Goal: Information Seeking & Learning: Check status

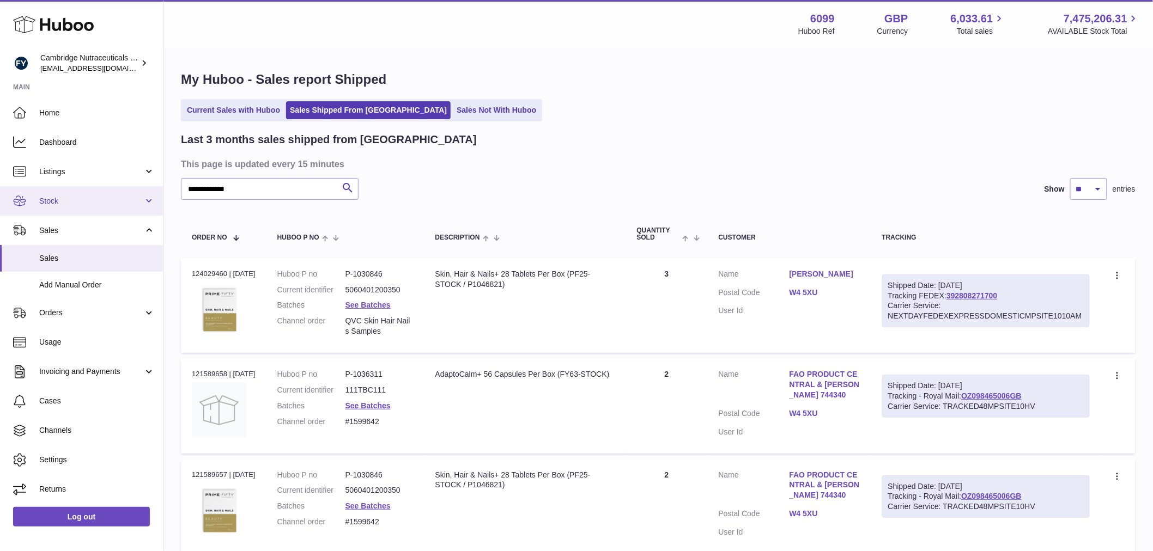
click at [91, 196] on span "Stock" at bounding box center [91, 201] width 104 height 10
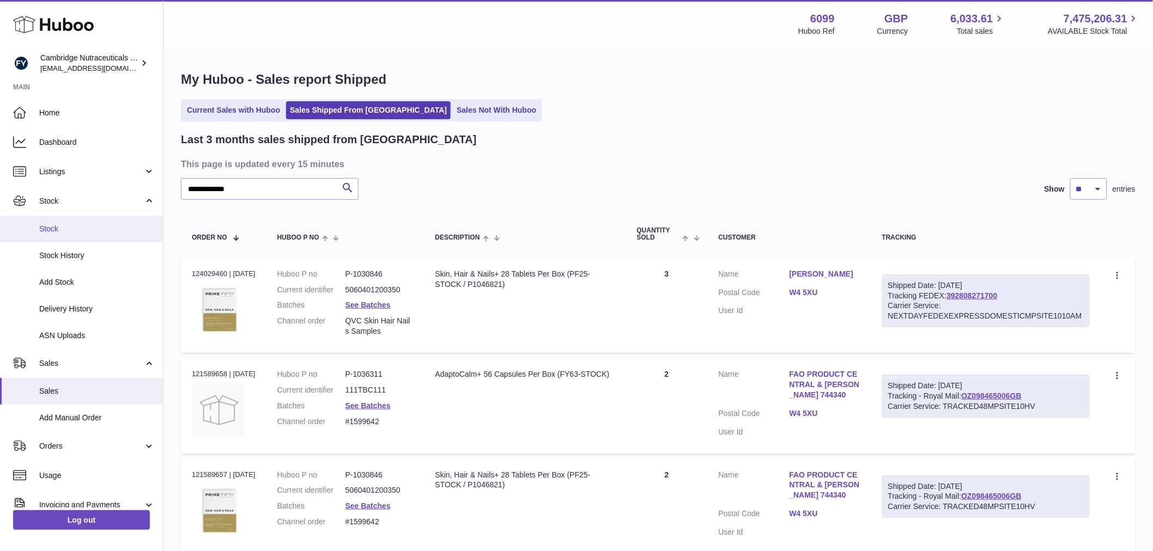
click at [93, 220] on link "Stock" at bounding box center [81, 229] width 163 height 27
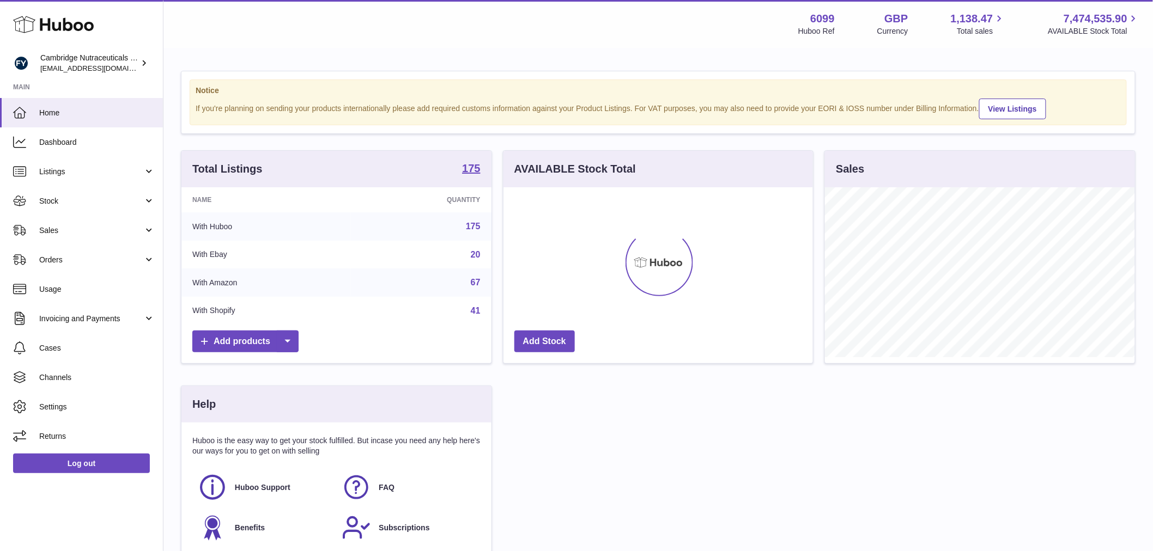
scroll to position [170, 309]
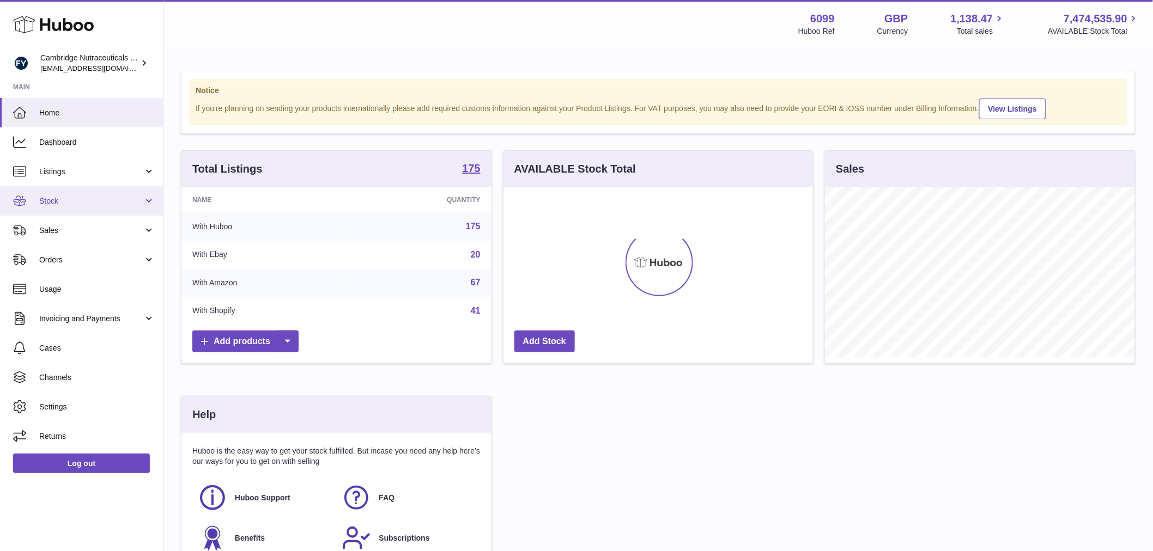
click at [89, 211] on link "Stock" at bounding box center [81, 200] width 163 height 29
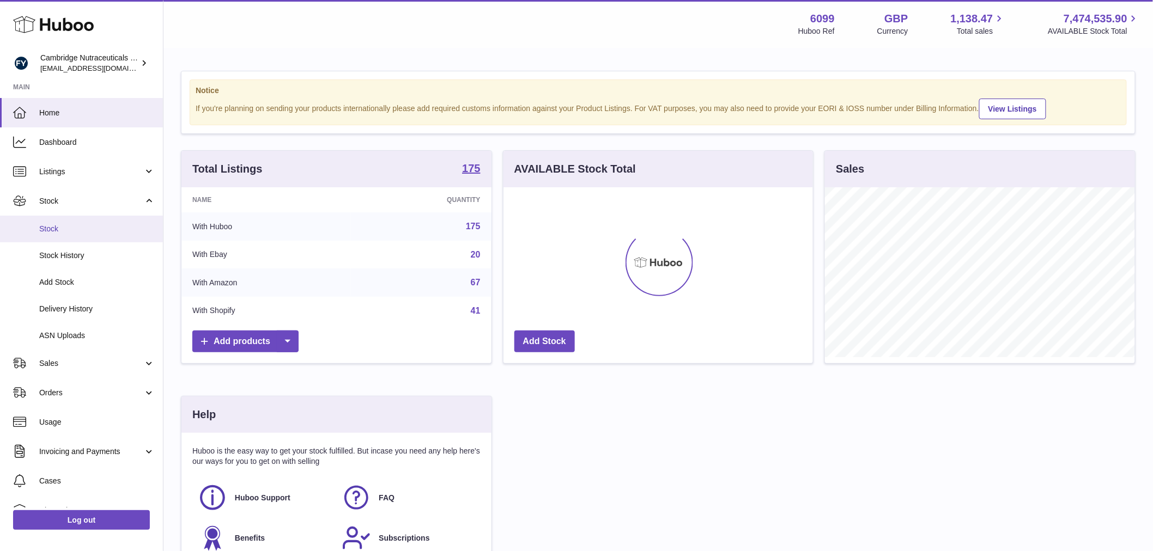
click at [91, 224] on span "Stock" at bounding box center [97, 229] width 116 height 10
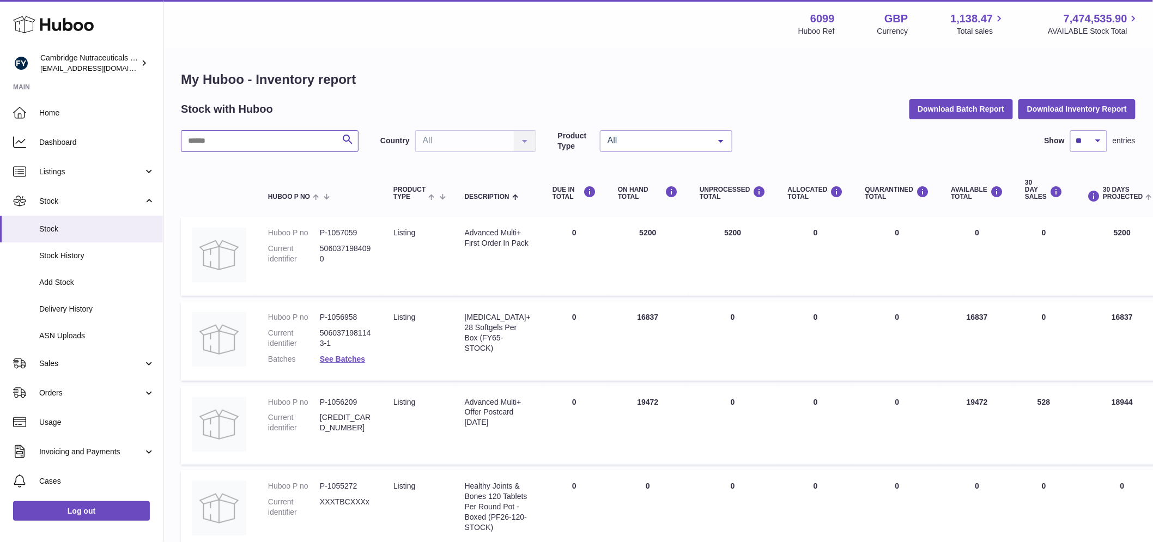
click at [198, 145] on input "text" at bounding box center [270, 141] width 178 height 22
type input "********"
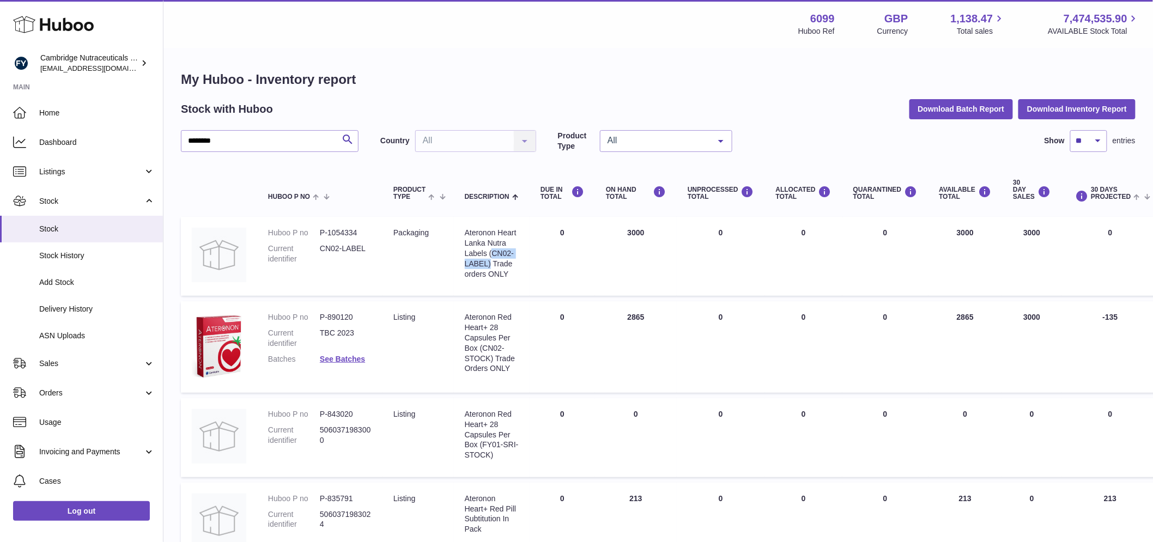
drag, startPoint x: 493, startPoint y: 250, endPoint x: 491, endPoint y: 263, distance: 13.3
click at [491, 263] on div "Ateronon Heart Lanka Nutra Labels (CN02-LABEL) Trade orders ONLY" at bounding box center [492, 253] width 54 height 51
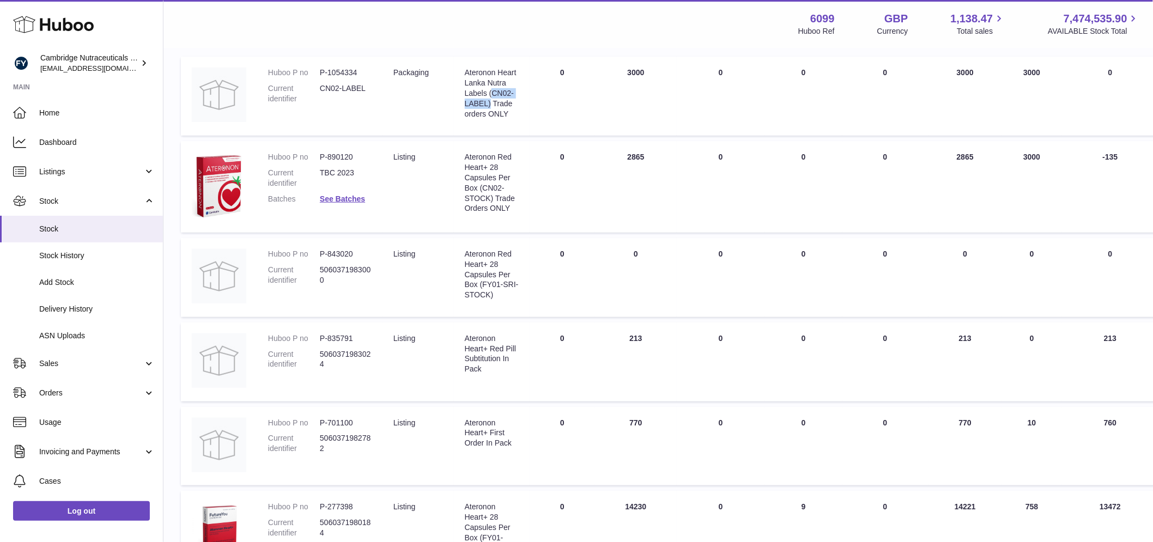
scroll to position [181, 0]
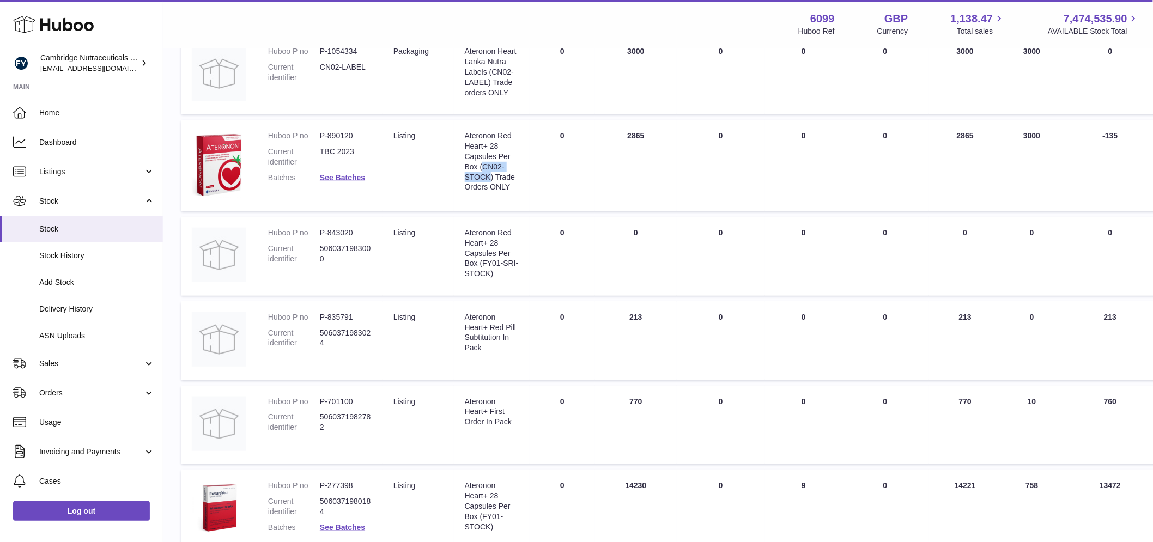
drag, startPoint x: 483, startPoint y: 167, endPoint x: 492, endPoint y: 182, distance: 17.8
click at [492, 182] on div "Ateronon Red Heart+ 28 Capsules Per Box (CN02-STOCK) Trade Orders ONLY" at bounding box center [492, 162] width 54 height 62
copy div "CN02-STOCK"
